Goal: Information Seeking & Learning: Learn about a topic

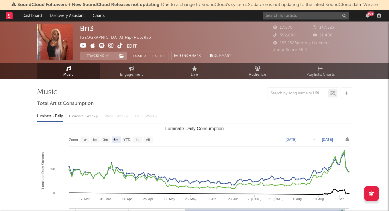
select select "6m"
click at [289, 15] on input "text" at bounding box center [306, 15] width 86 height 7
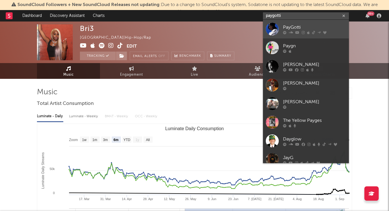
type input "paygotti"
click at [292, 30] on div "PayGotti" at bounding box center [314, 27] width 63 height 7
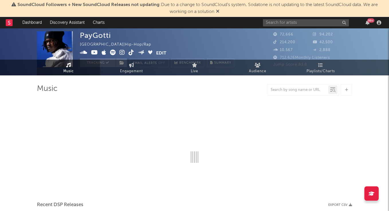
select select "6m"
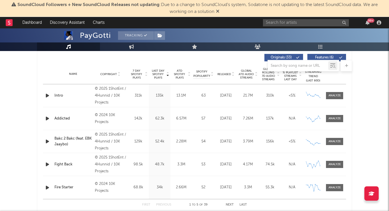
scroll to position [192, 0]
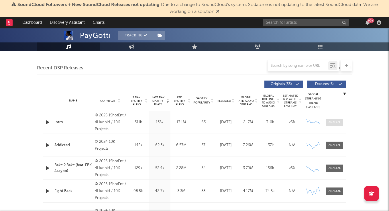
click at [333, 120] on span at bounding box center [334, 122] width 17 height 7
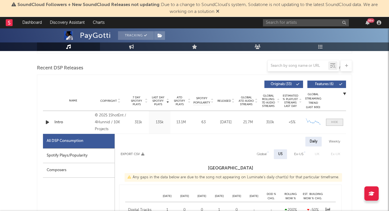
select select "6m"
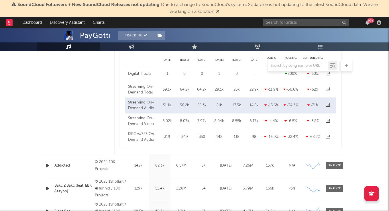
scroll to position [447, 0]
